Goal: Task Accomplishment & Management: Manage account settings

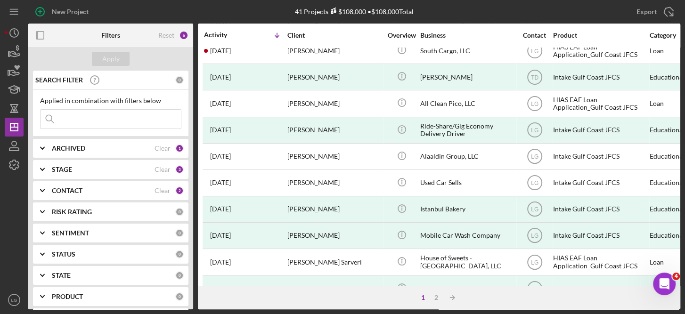
scroll to position [434, 0]
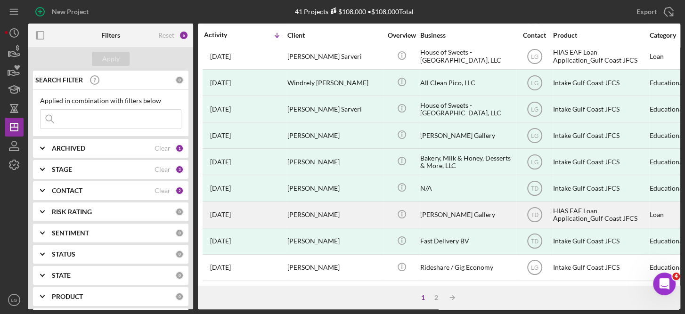
click at [580, 205] on div "HIAS EAF Loan Application_Gulf Coast JFCS" at bounding box center [600, 215] width 94 height 25
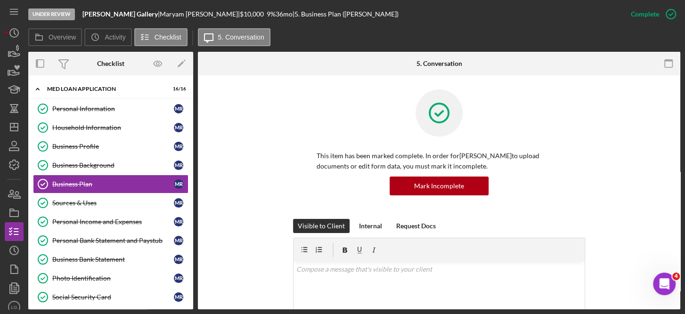
scroll to position [205, 0]
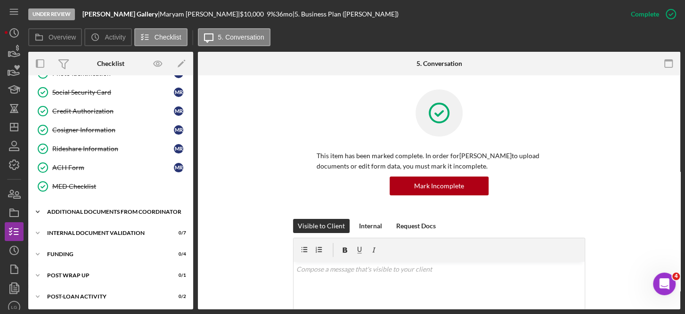
click at [81, 209] on div "Additional Documents from Coordinator" at bounding box center [114, 212] width 134 height 6
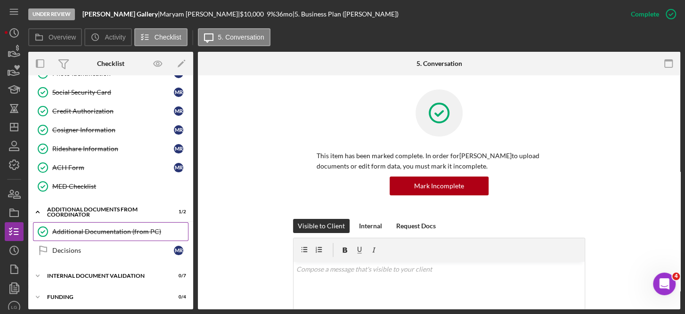
click at [87, 228] on div "Additional Documentation (from PC)" at bounding box center [120, 232] width 136 height 8
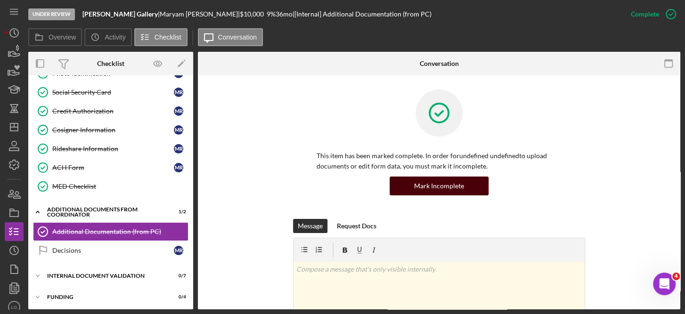
click at [454, 185] on div "Mark Incomplete" at bounding box center [439, 186] width 50 height 19
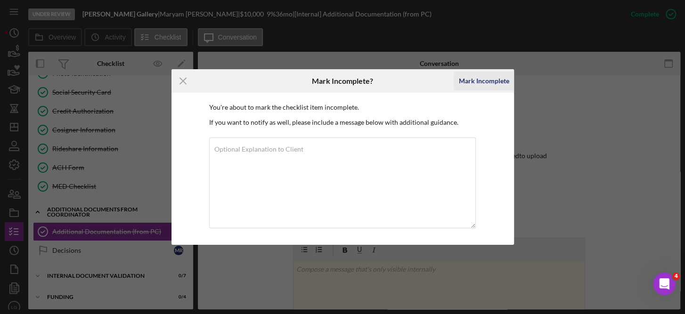
click at [477, 80] on div "Mark Incomplete" at bounding box center [483, 81] width 50 height 19
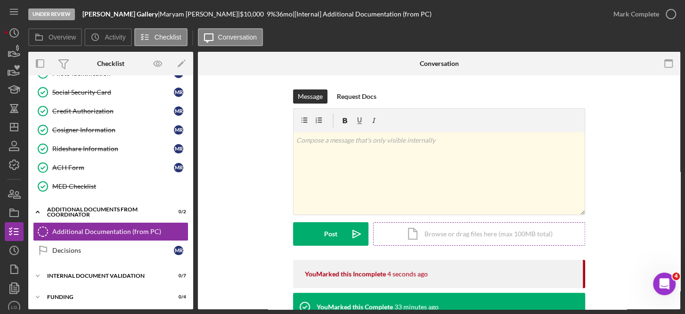
click at [465, 235] on div "Icon/Document Browse or drag files here (max 100MB total) Tap to choose files o…" at bounding box center [479, 234] width 212 height 24
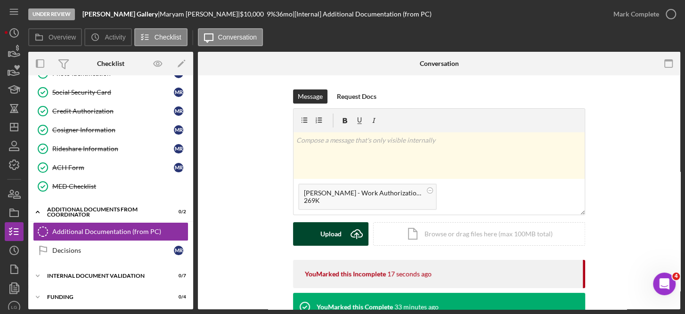
click at [335, 232] on div "Upload" at bounding box center [330, 234] width 21 height 24
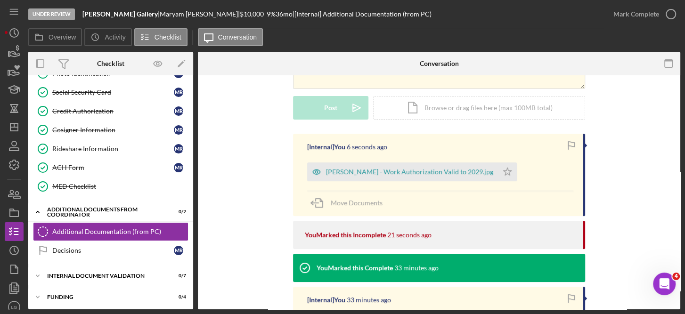
scroll to position [128, 0]
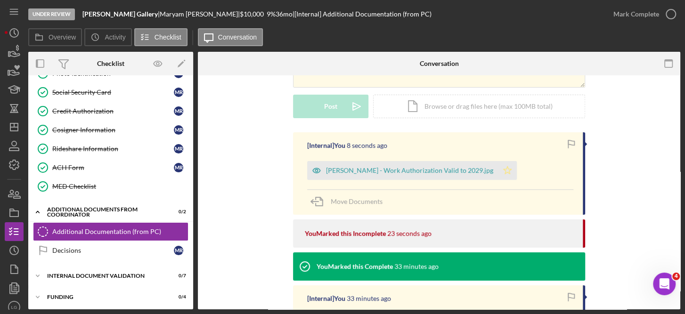
click at [502, 170] on icon "Icon/Star" at bounding box center [507, 170] width 19 height 19
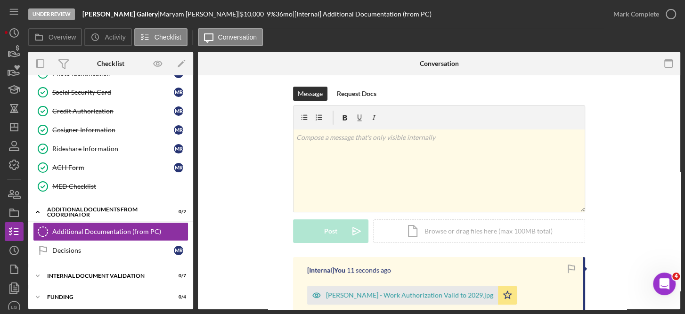
scroll to position [0, 0]
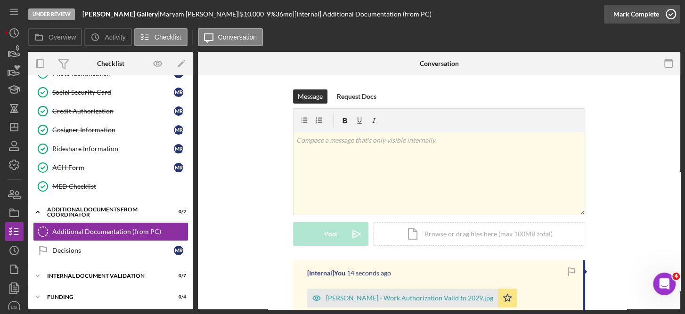
click at [671, 14] on icon "button" at bounding box center [671, 14] width 24 height 24
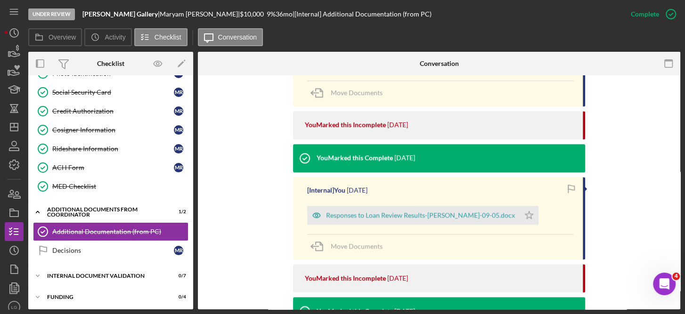
scroll to position [728, 0]
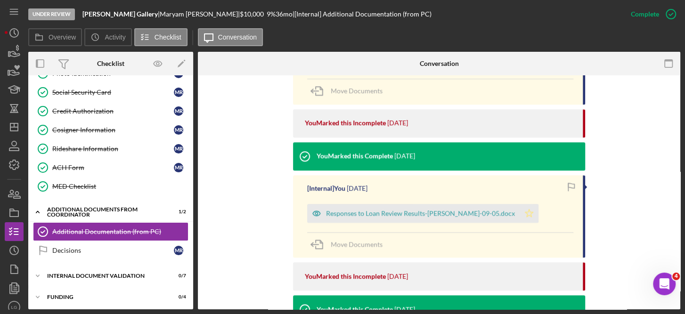
click at [528, 214] on icon "Icon/Star" at bounding box center [528, 213] width 19 height 19
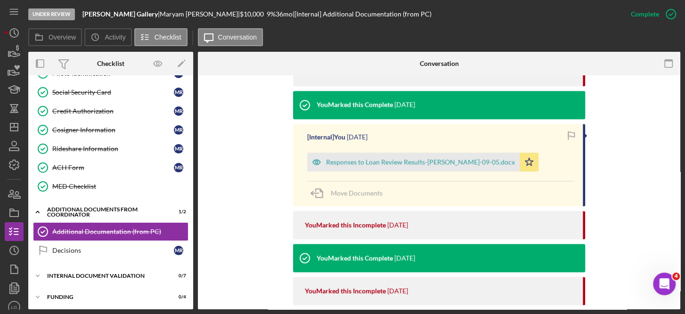
scroll to position [783, 0]
